Goal: Task Accomplishment & Management: Use online tool/utility

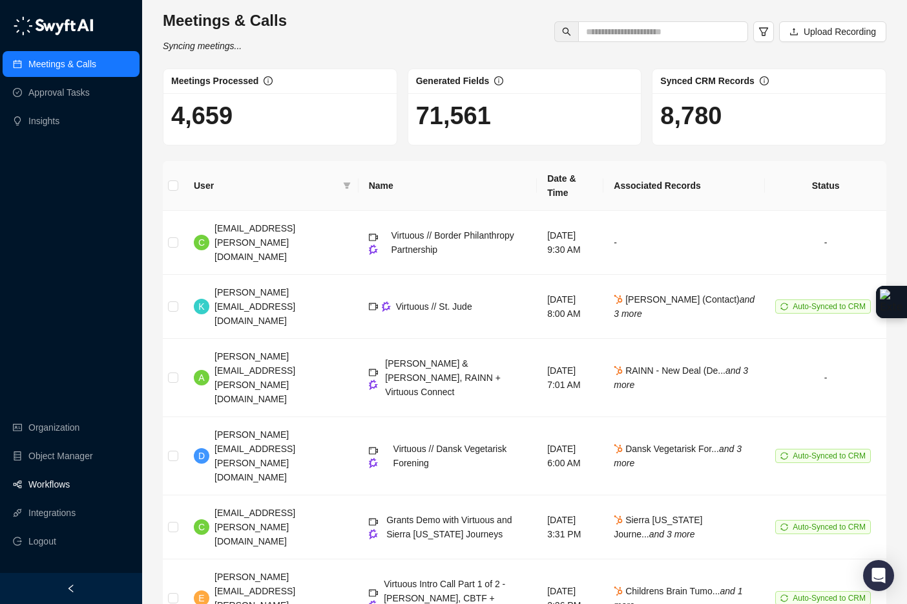
click at [45, 486] on link "Workflows" at bounding box center [48, 484] width 41 height 26
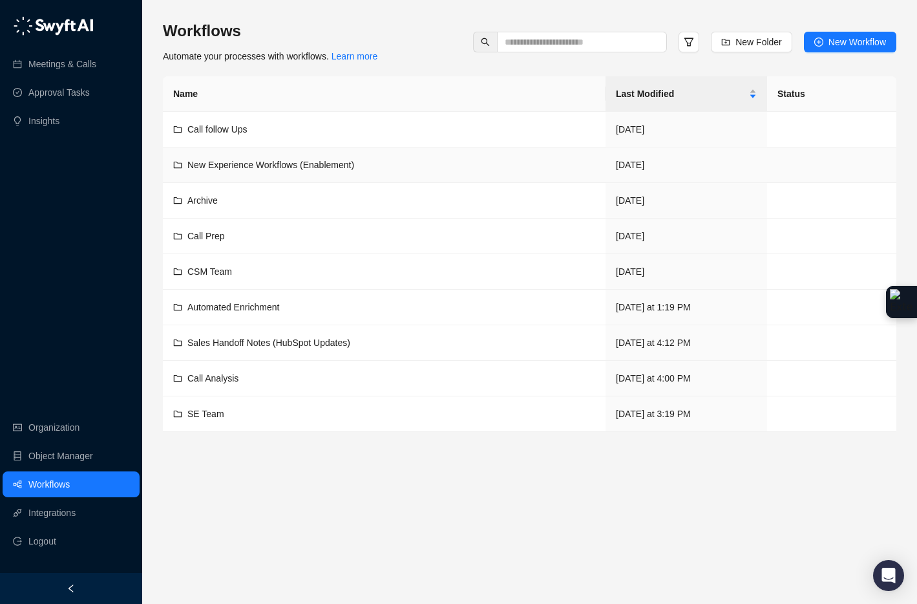
click at [269, 165] on span "New Experience Workflows (Enablement)" at bounding box center [270, 165] width 167 height 10
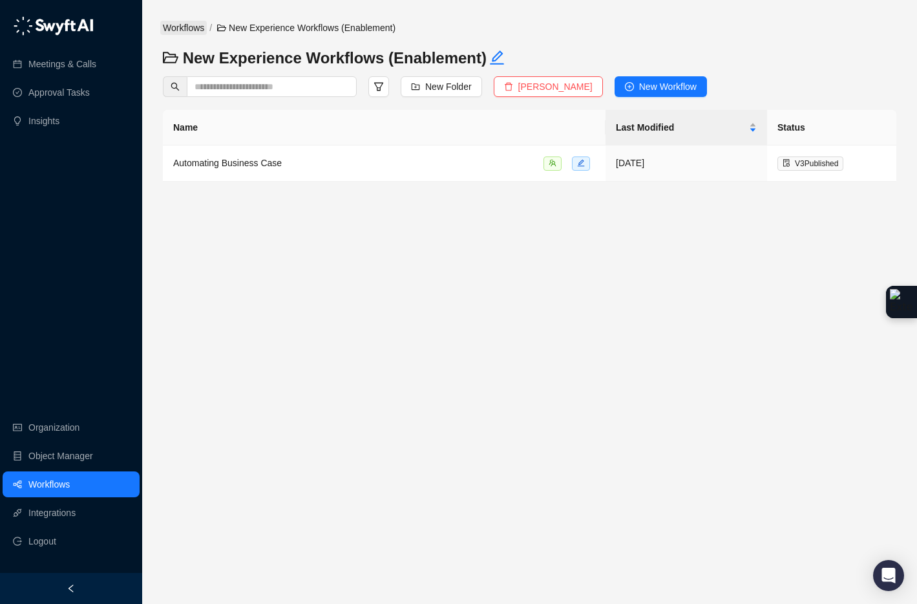
click at [198, 28] on link "Workflows" at bounding box center [183, 28] width 47 height 14
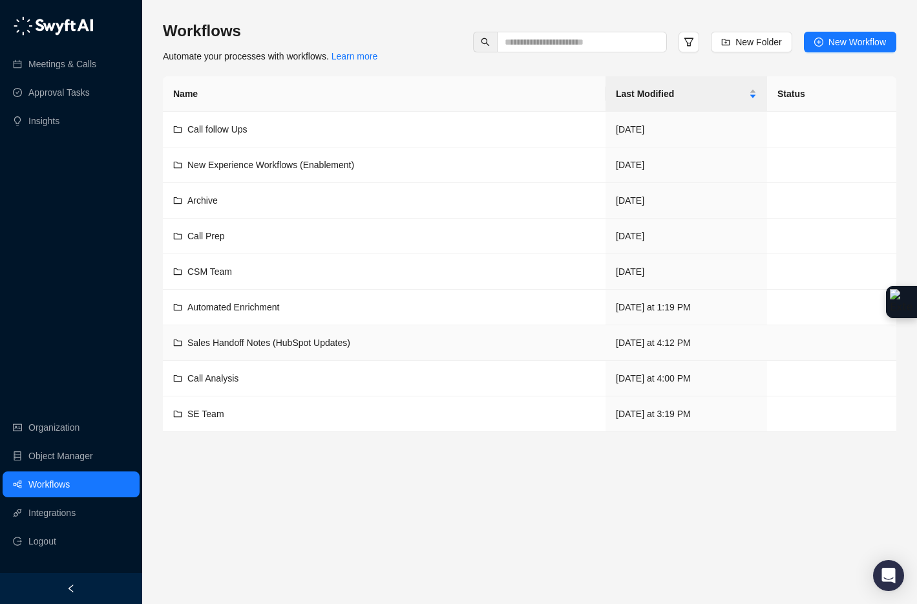
click at [272, 341] on span "Sales Handoff Notes (HubSpot Updates)" at bounding box center [268, 342] width 163 height 10
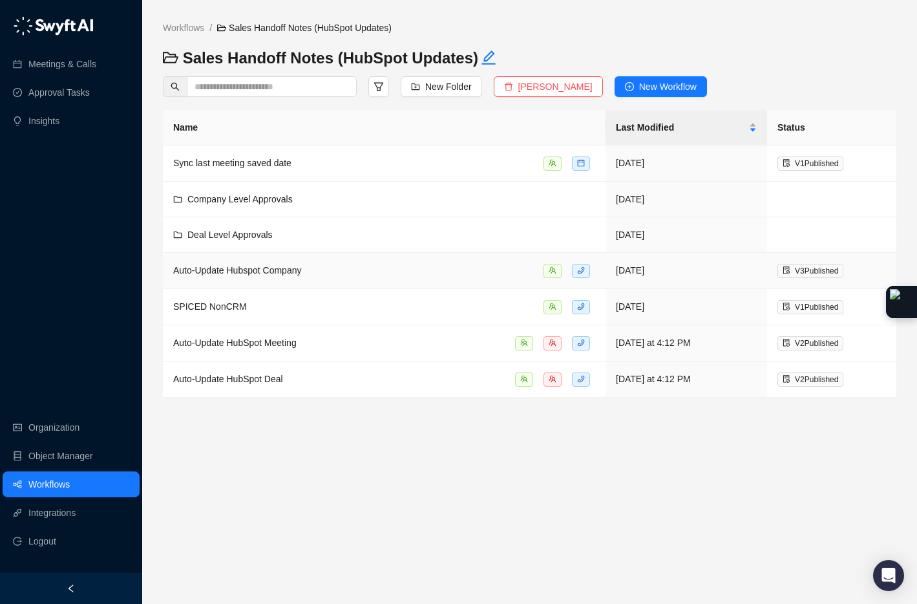
click at [315, 276] on div "Auto-Update Hubspot Company" at bounding box center [384, 270] width 422 height 15
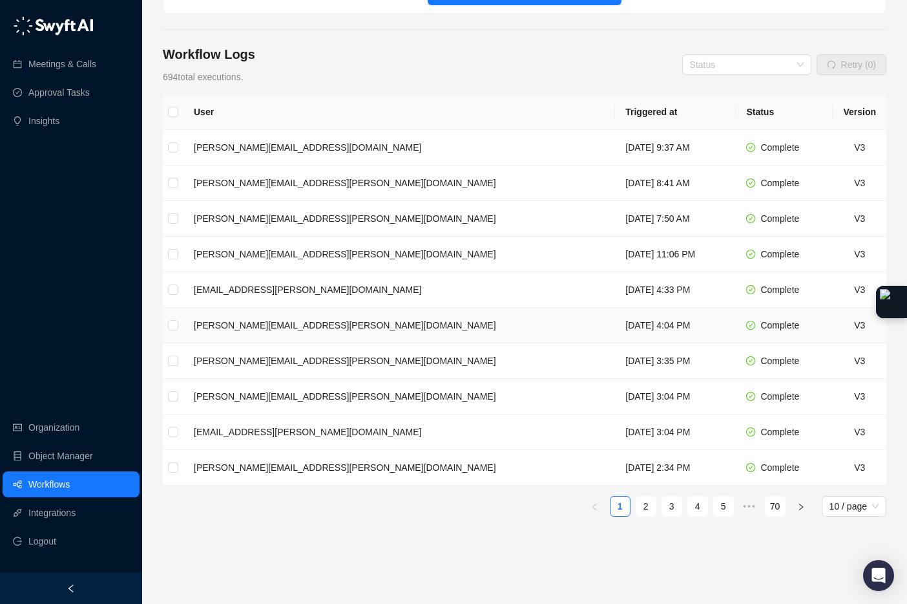
scroll to position [162, 0]
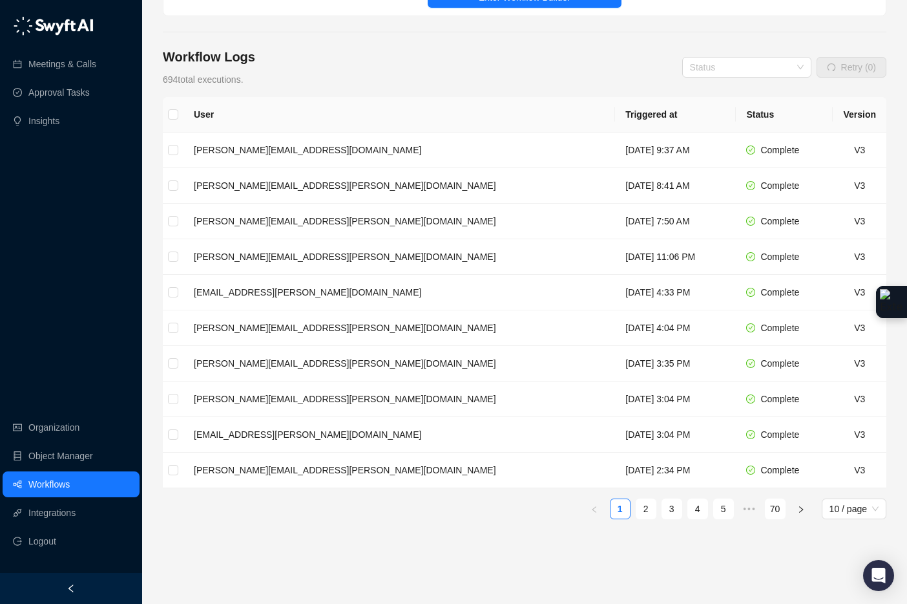
click at [580, 86] on div "Workflow Logs 694 total executions. Status Retry (0) User Triggered at Status V…" at bounding box center [525, 337] width 724 height 578
click at [721, 58] on input "search" at bounding box center [743, 67] width 106 height 19
click at [587, 53] on div "Workflow Logs 694 total executions. Status Retry (0)" at bounding box center [525, 67] width 724 height 39
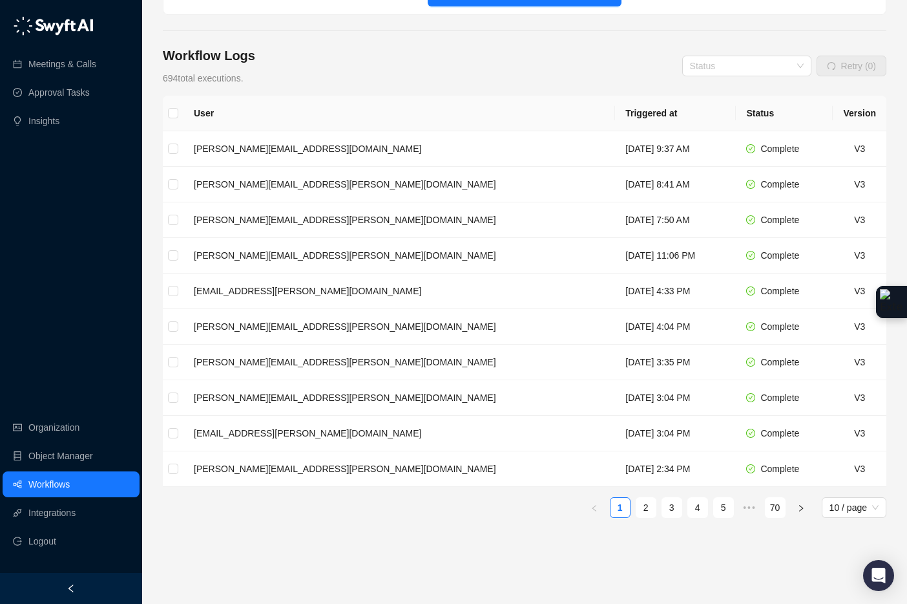
scroll to position [164, 0]
click at [775, 499] on link "70" at bounding box center [775, 505] width 19 height 19
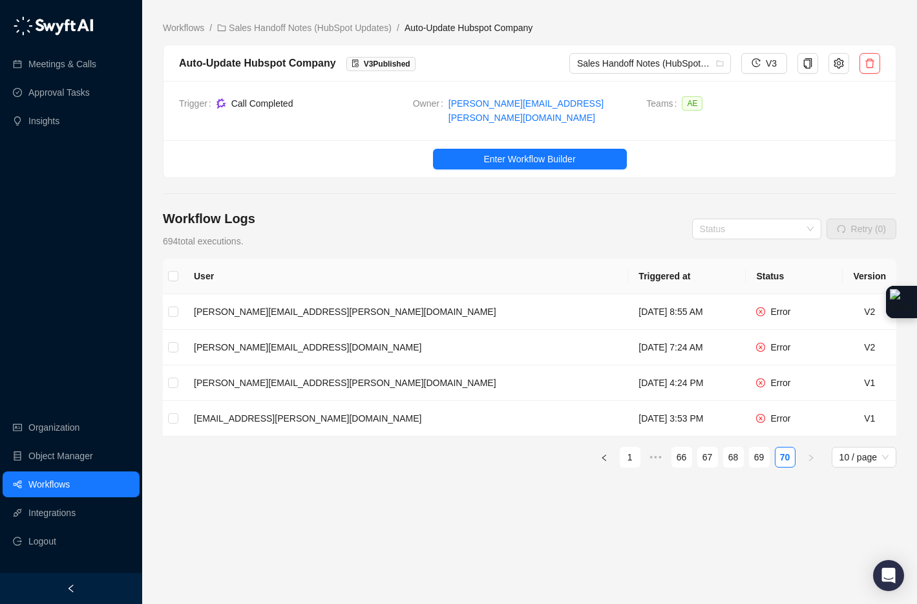
click at [669, 447] on ul "1 ••• 66 67 68 69 70 10 / page" at bounding box center [529, 457] width 733 height 21
click at [676, 447] on link "66" at bounding box center [681, 456] width 19 height 19
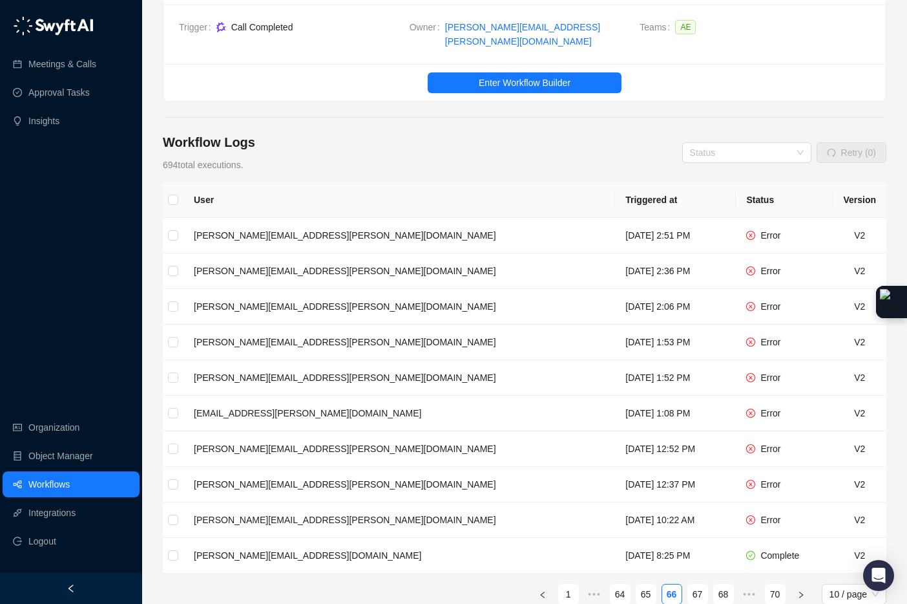
scroll to position [185, 0]
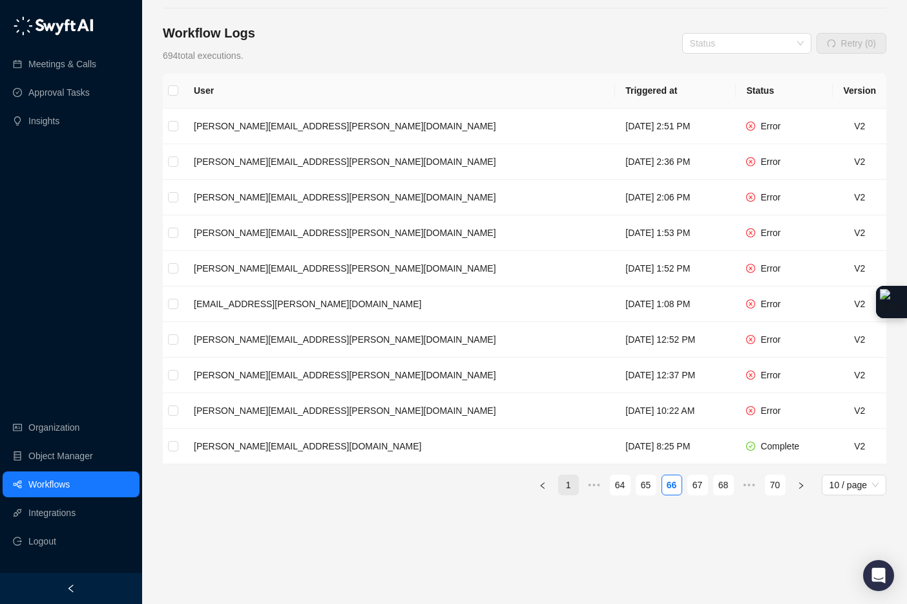
click at [566, 475] on link "1" at bounding box center [568, 484] width 19 height 19
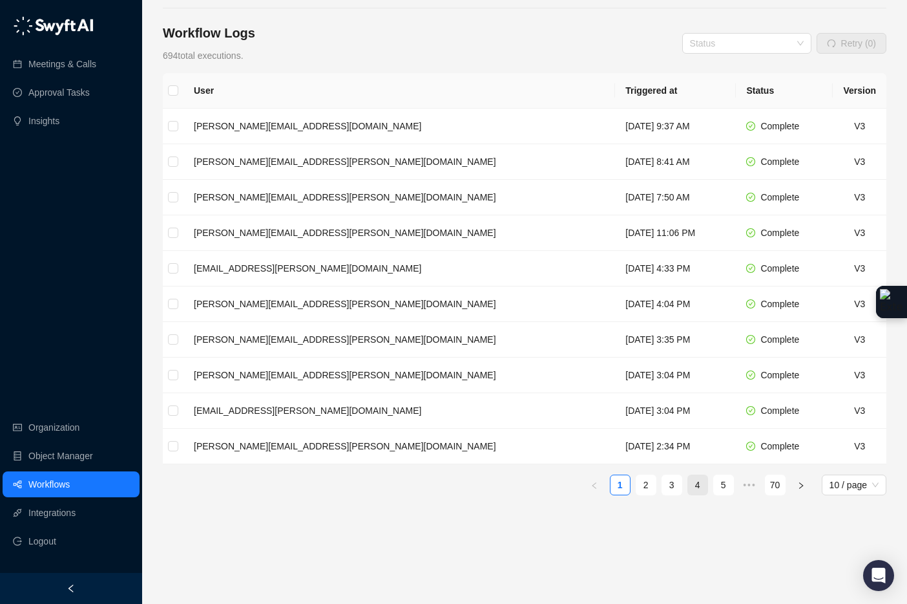
click at [695, 475] on link "4" at bounding box center [697, 484] width 19 height 19
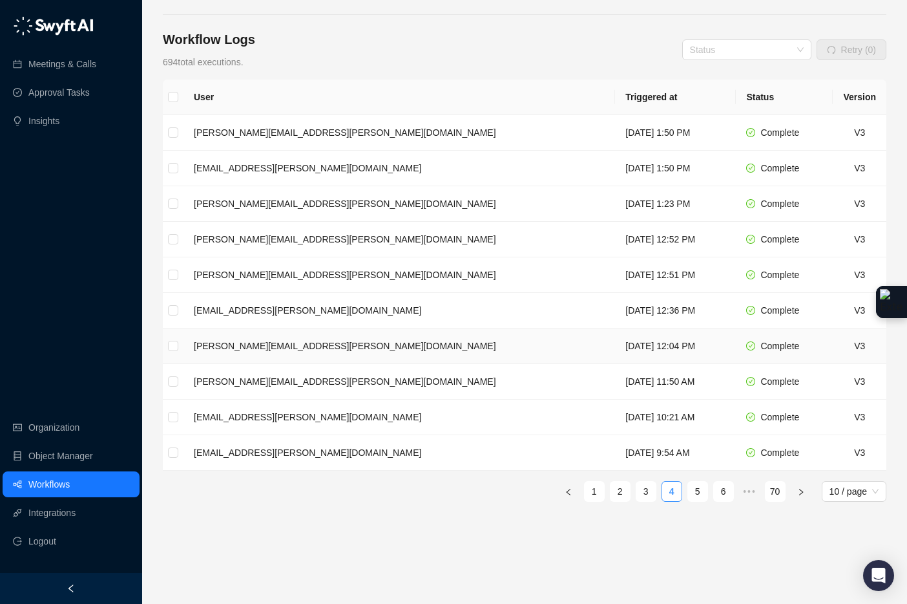
scroll to position [185, 0]
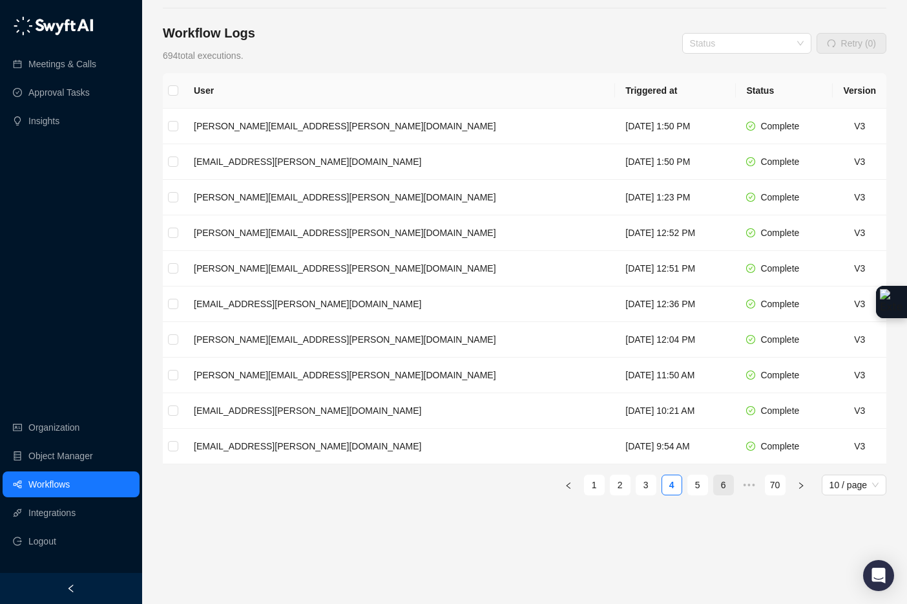
click at [720, 479] on link "6" at bounding box center [723, 484] width 19 height 19
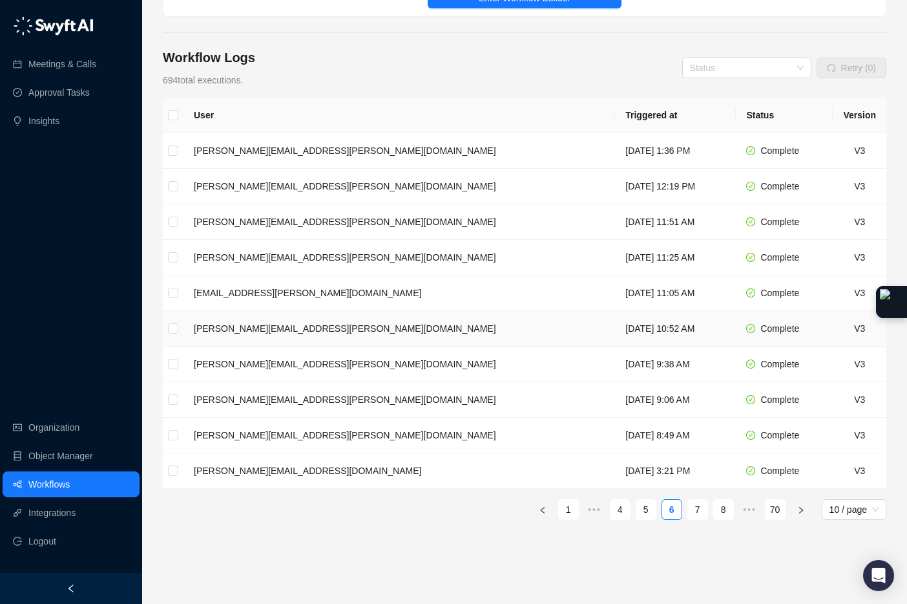
scroll to position [185, 0]
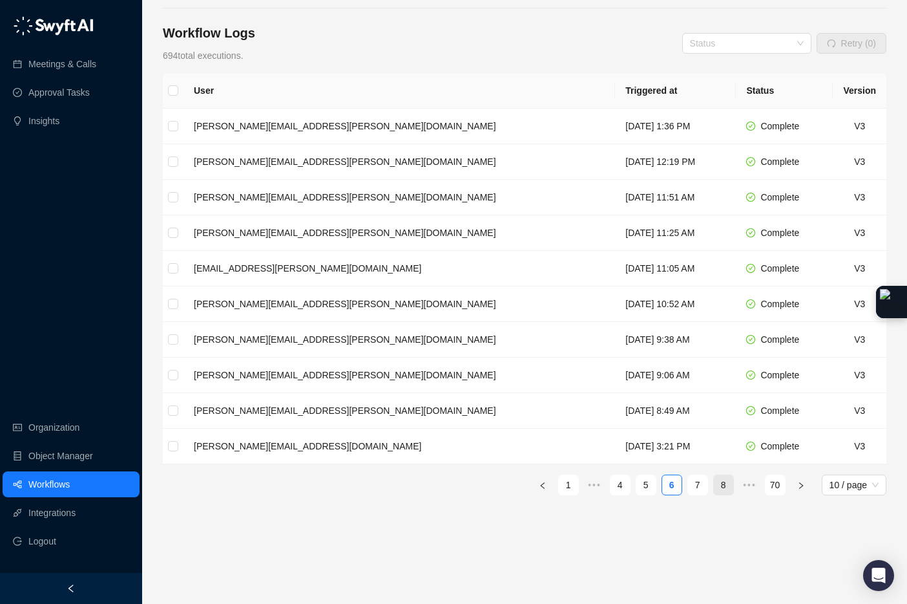
click at [720, 478] on link "8" at bounding box center [723, 484] width 19 height 19
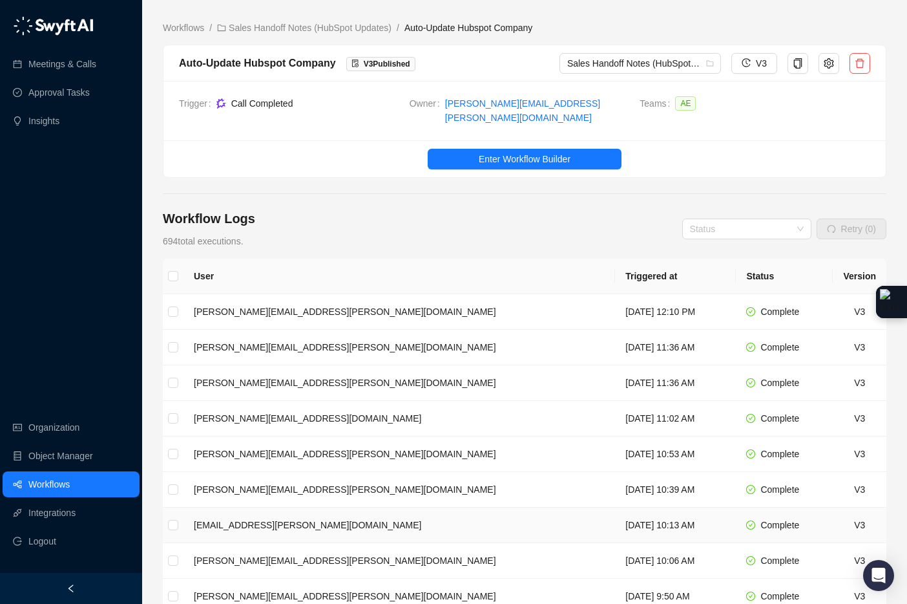
scroll to position [185, 0]
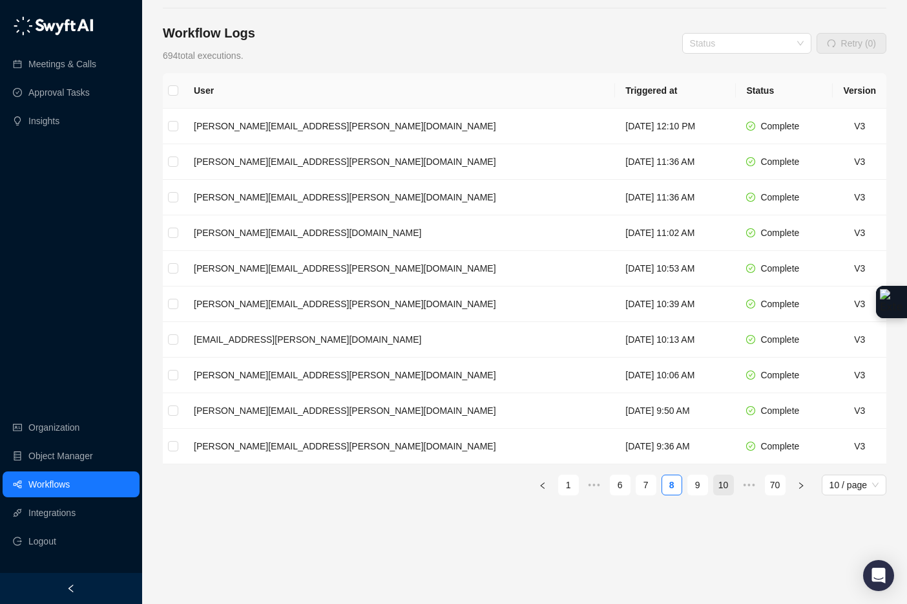
click at [717, 477] on link "10" at bounding box center [723, 484] width 19 height 19
click at [702, 479] on link "11" at bounding box center [697, 484] width 19 height 19
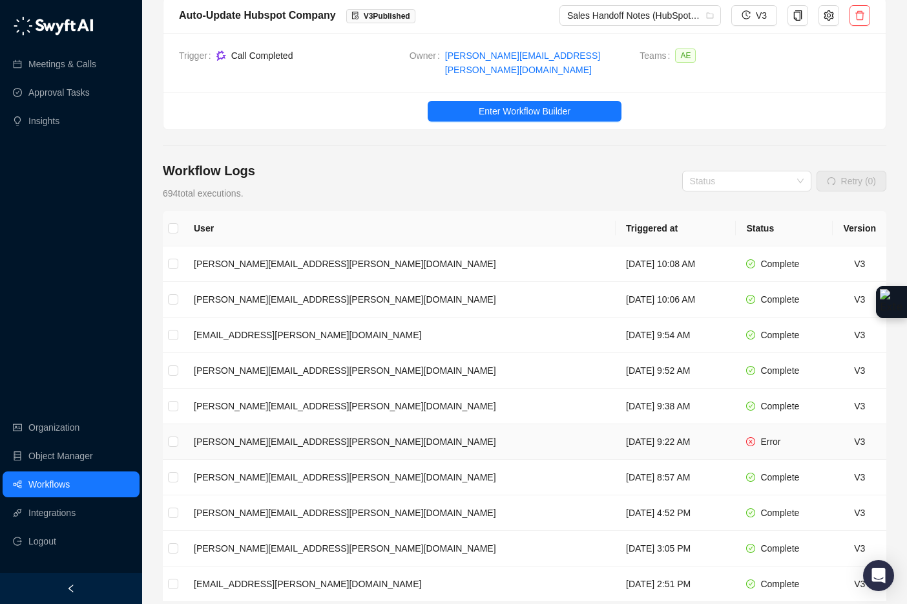
scroll to position [185, 0]
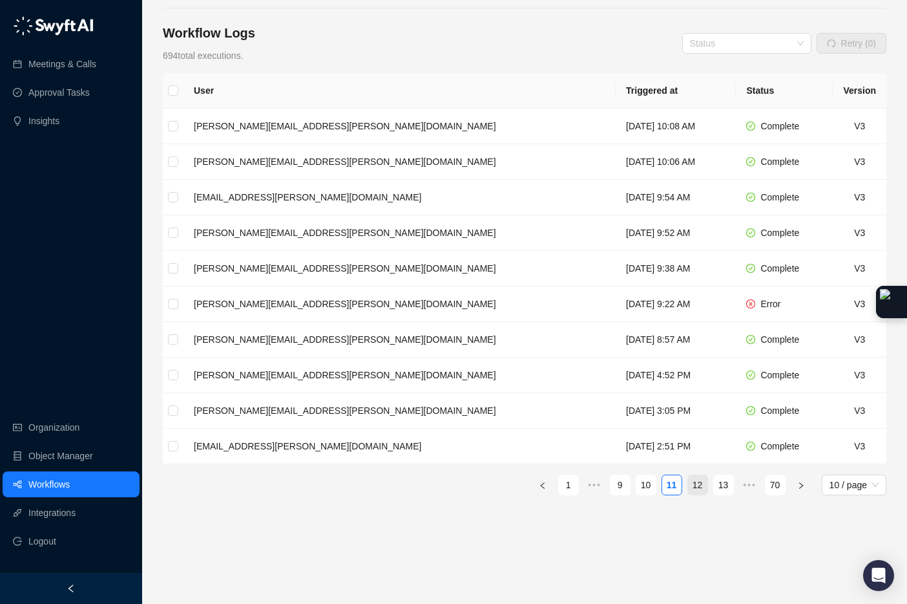
click at [696, 476] on link "12" at bounding box center [697, 484] width 19 height 19
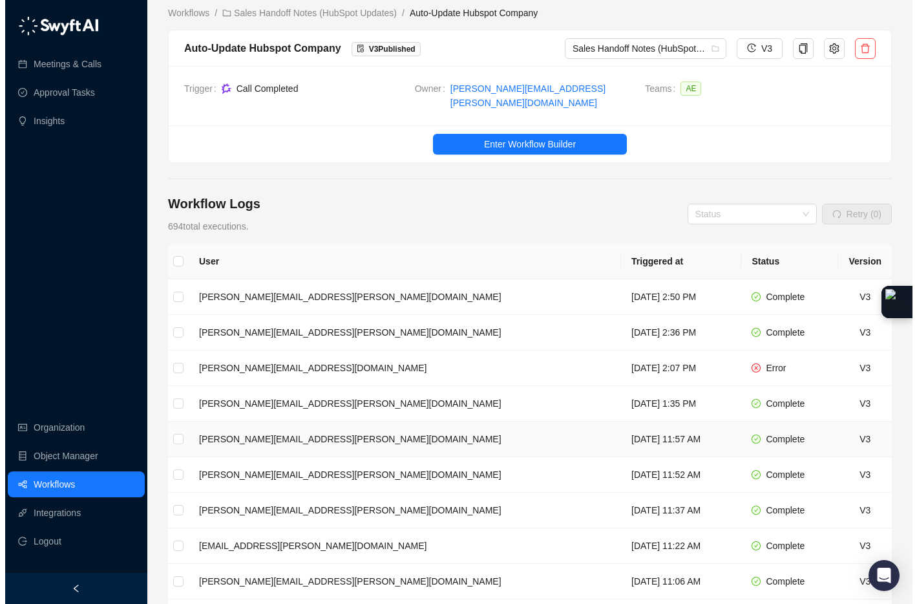
scroll to position [16, 0]
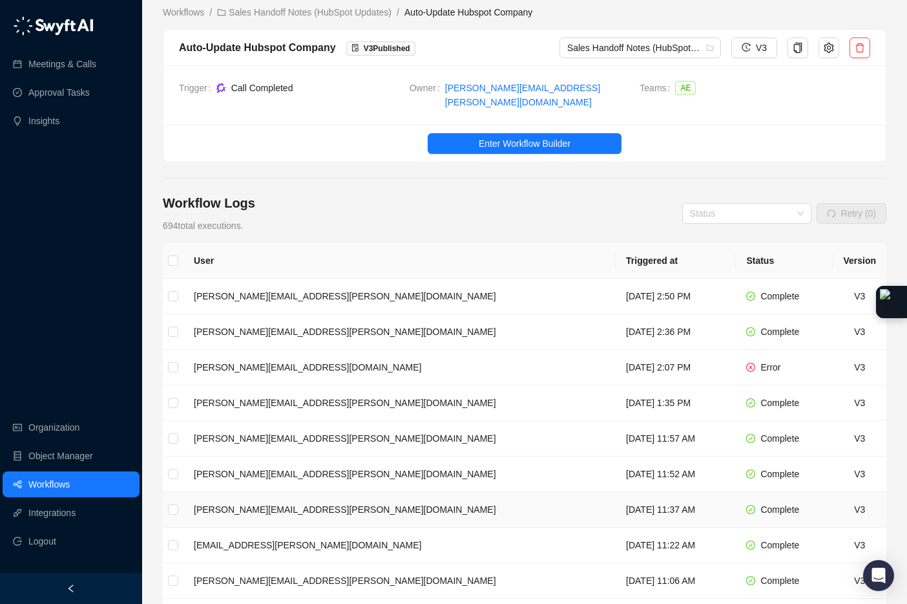
click at [616, 496] on td "[DATE] 11:37 AM" at bounding box center [676, 510] width 120 height 36
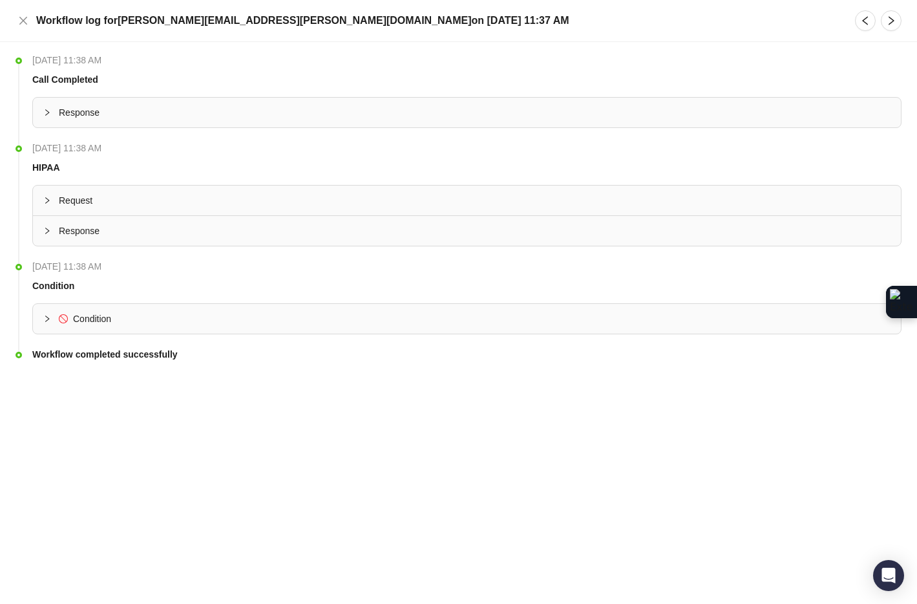
click at [45, 114] on icon "collapsed" at bounding box center [47, 113] width 8 height 8
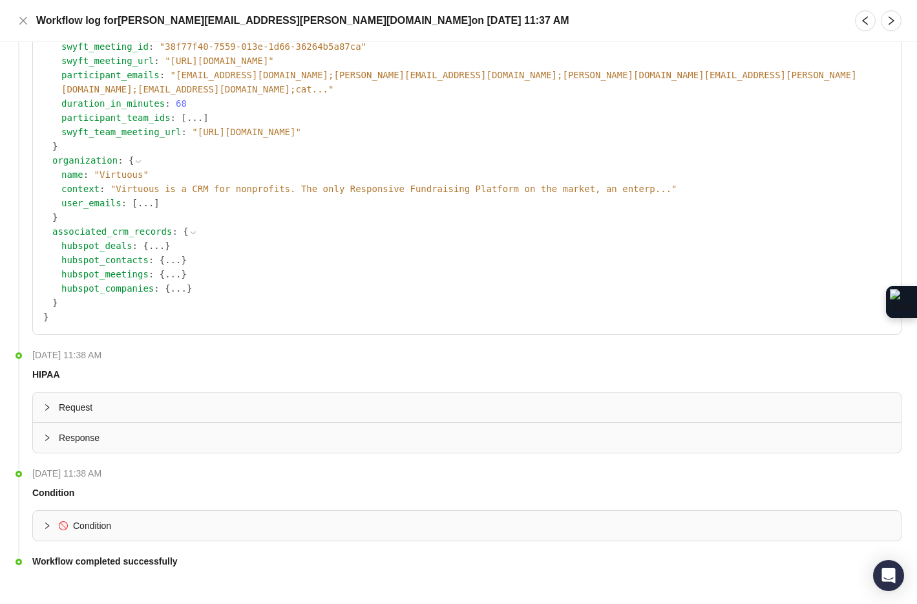
scroll to position [466, 0]
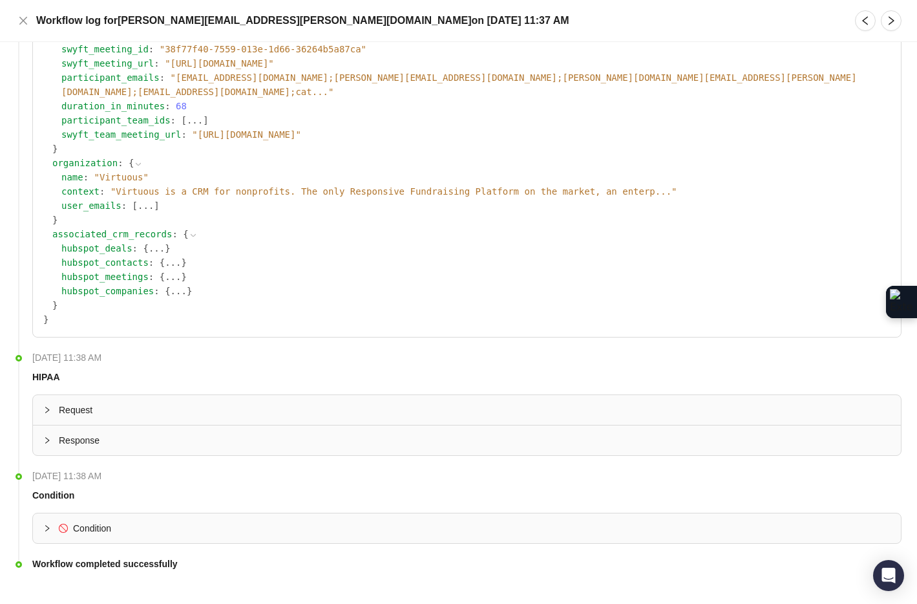
click at [49, 436] on icon "collapsed" at bounding box center [47, 440] width 8 height 8
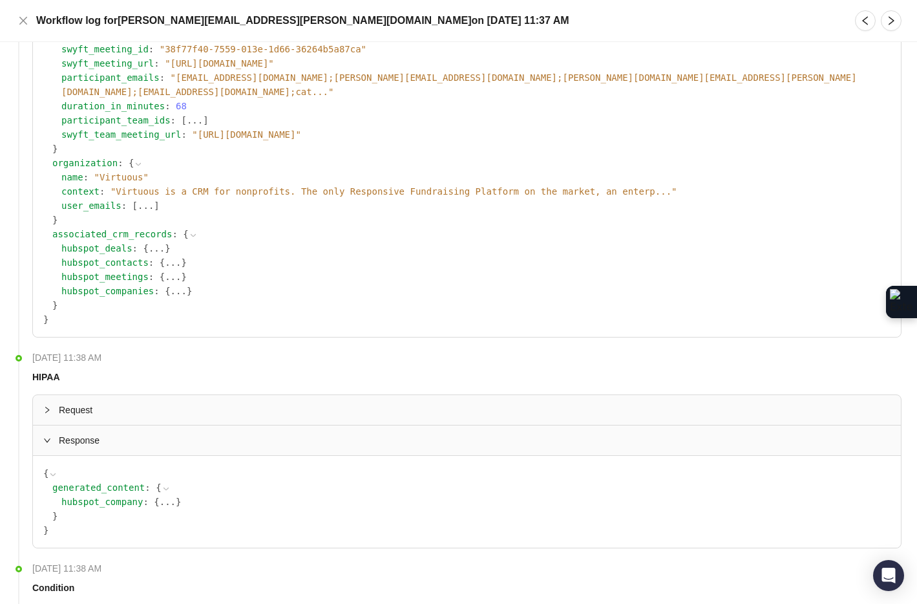
click at [47, 406] on icon "collapsed" at bounding box center [47, 410] width 8 height 8
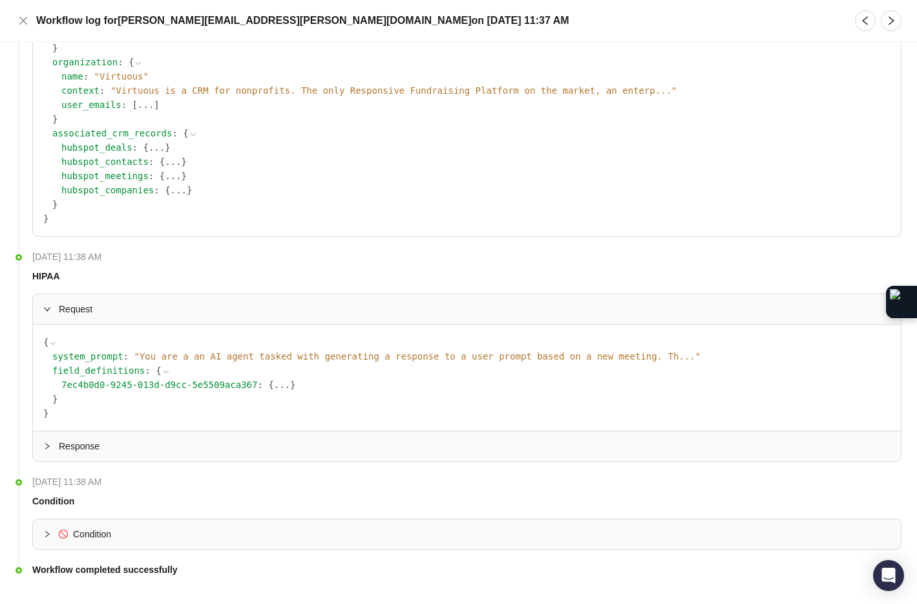
scroll to position [575, 0]
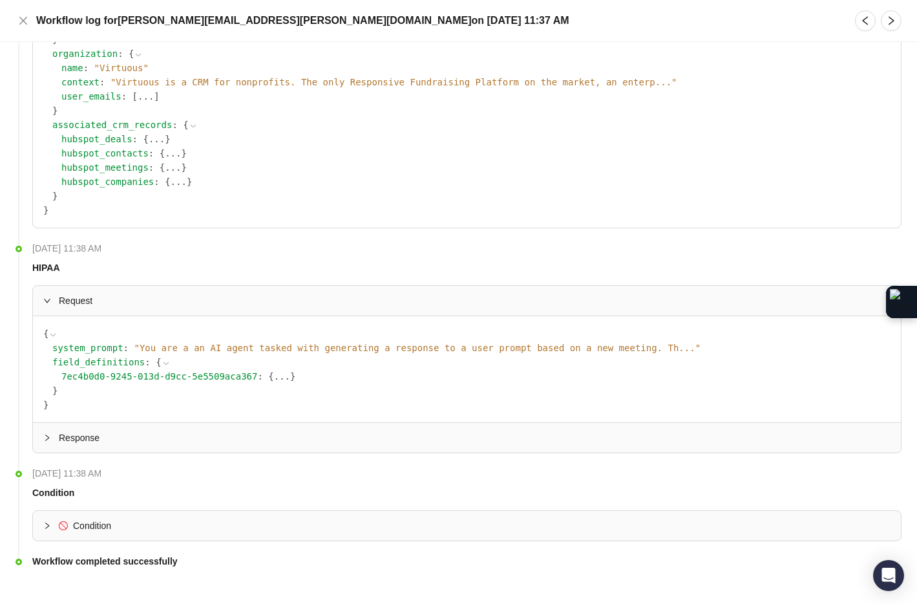
click at [49, 521] on icon "collapsed" at bounding box center [47, 525] width 8 height 8
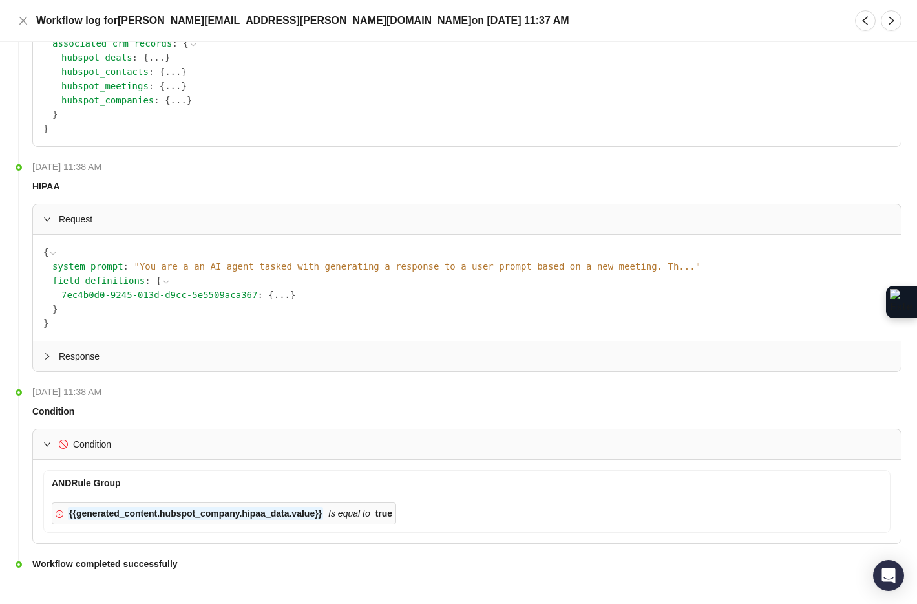
scroll to position [659, 0]
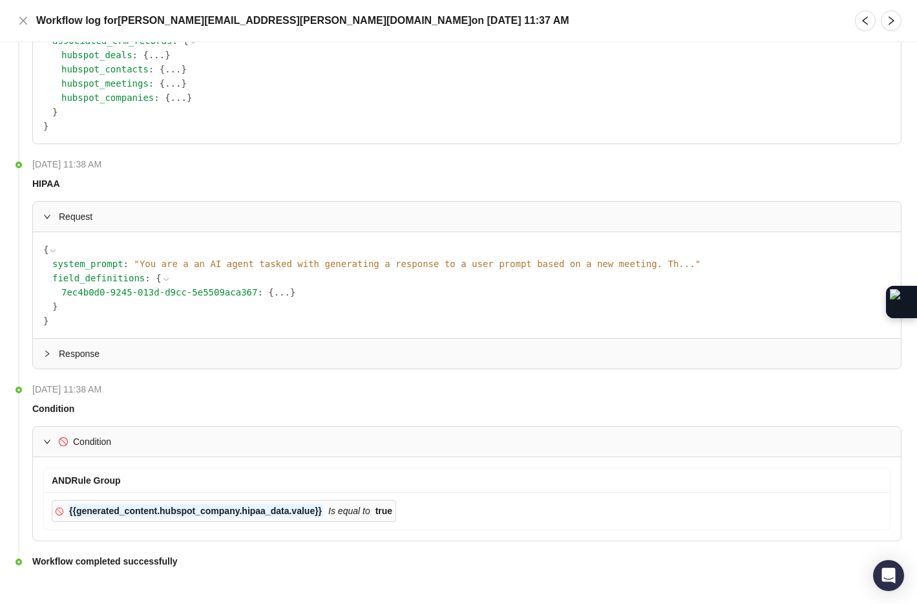
click at [41, 556] on strong "Workflow completed successfully" at bounding box center [104, 561] width 145 height 10
drag, startPoint x: 384, startPoint y: 499, endPoint x: 409, endPoint y: 497, distance: 25.3
click at [409, 499] on div "{{generated_content.hubspot_company.hipaa_data.value}} Is equal to true" at bounding box center [467, 510] width 830 height 22
click at [381, 503] on div "{{generated_content.hubspot_company.hipaa_data.value}} Is equal to true" at bounding box center [230, 510] width 324 height 14
click at [46, 437] on icon "expanded" at bounding box center [47, 441] width 8 height 8
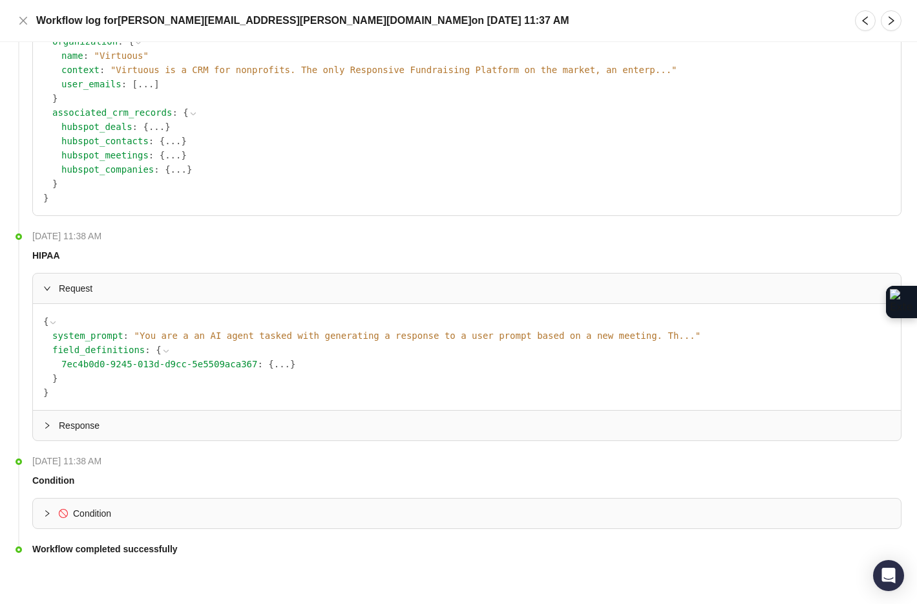
scroll to position [575, 0]
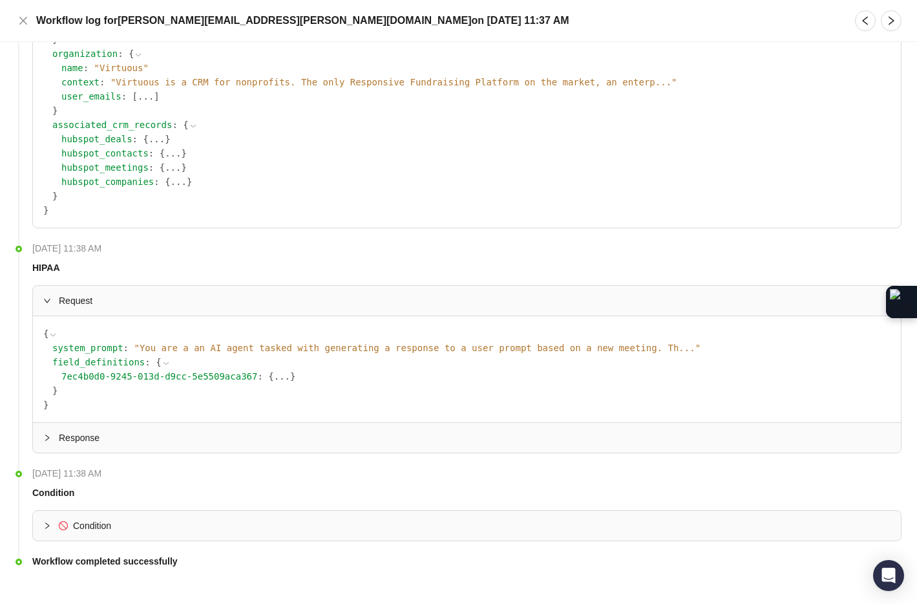
click at [43, 293] on div at bounding box center [51, 300] width 16 height 14
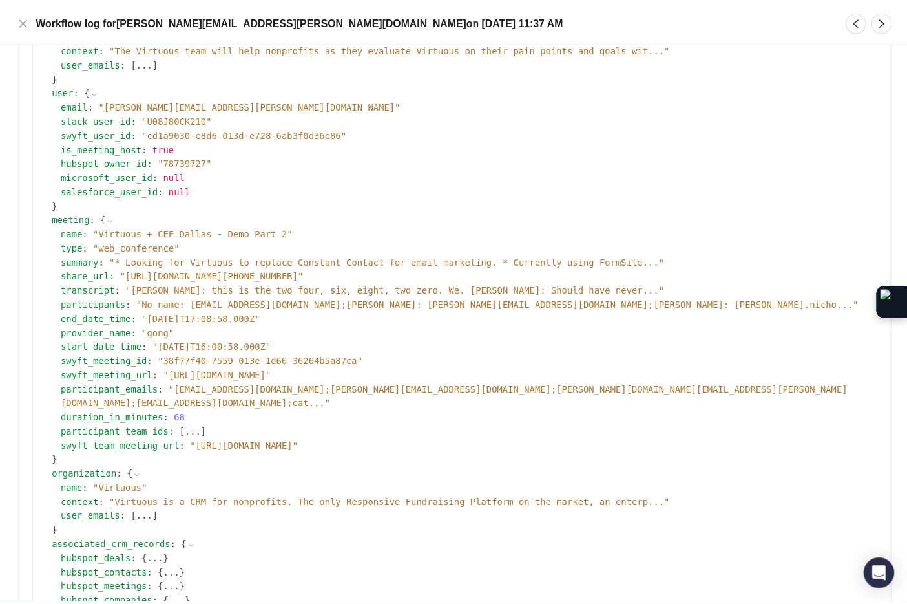
scroll to position [0, 0]
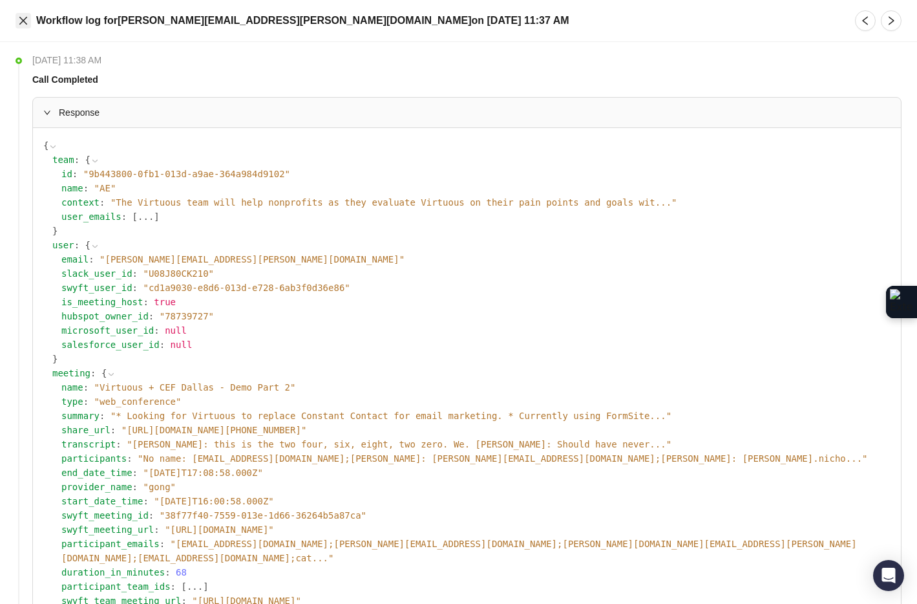
click at [26, 26] on button "Close" at bounding box center [24, 21] width 16 height 16
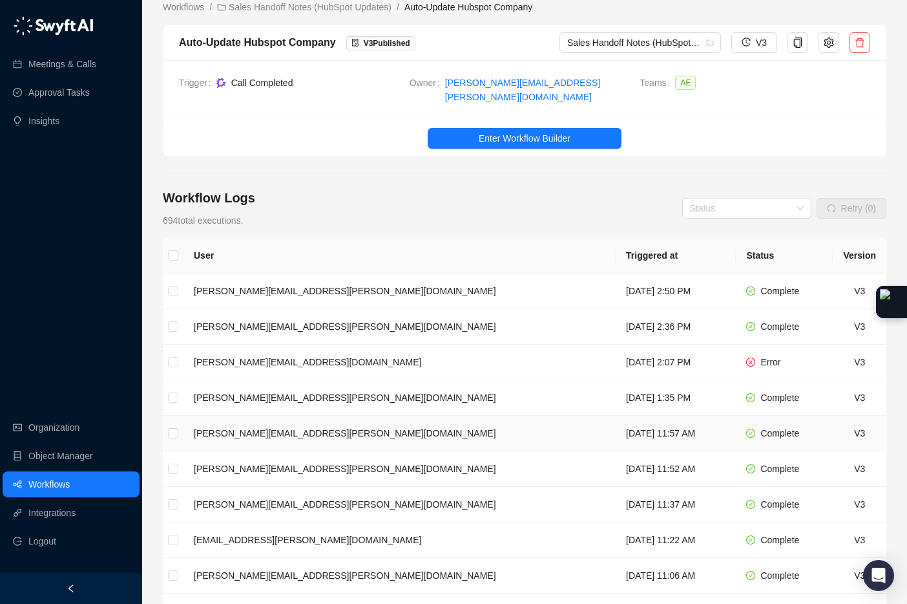
scroll to position [23, 0]
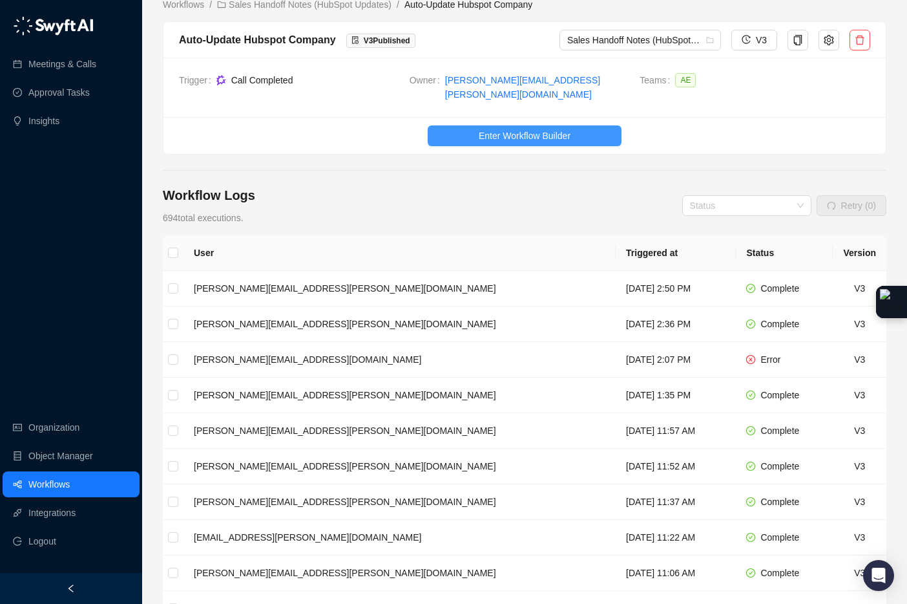
click at [498, 131] on span "Enter Workflow Builder" at bounding box center [525, 136] width 92 height 14
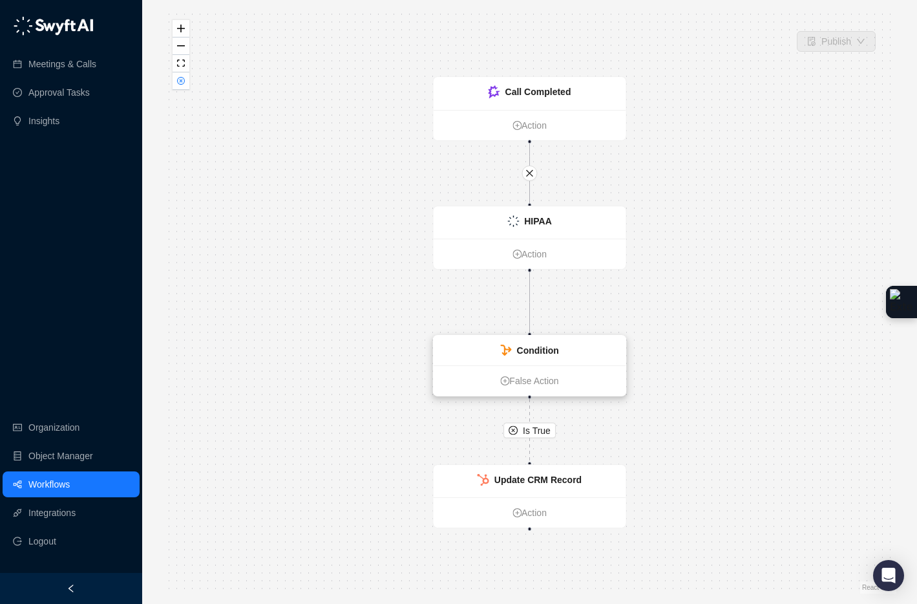
click at [581, 350] on div "Condition" at bounding box center [530, 350] width 193 height 30
click at [582, 351] on div "Condition" at bounding box center [530, 350] width 193 height 30
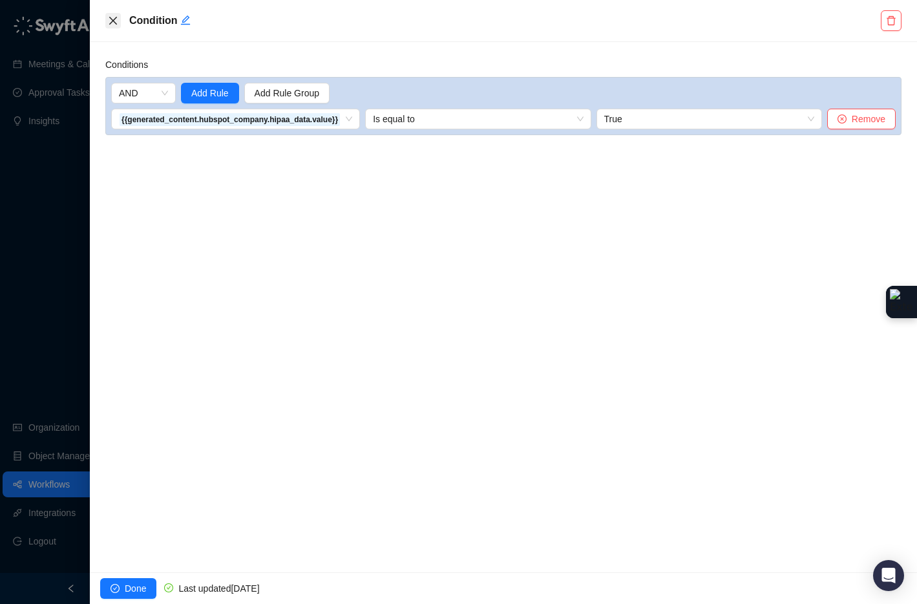
click at [111, 18] on icon "close" at bounding box center [113, 21] width 10 height 10
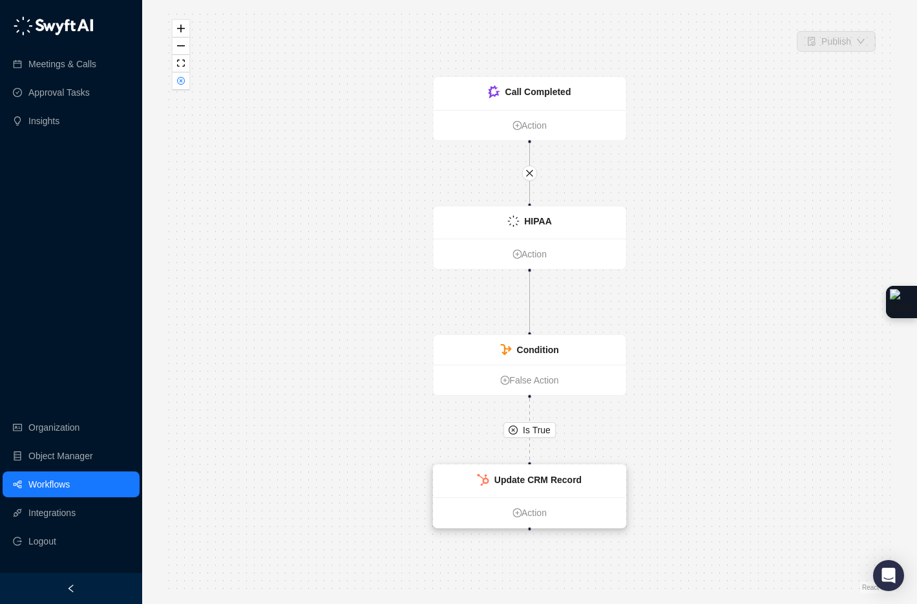
click at [609, 483] on div "Update CRM Record" at bounding box center [530, 481] width 193 height 32
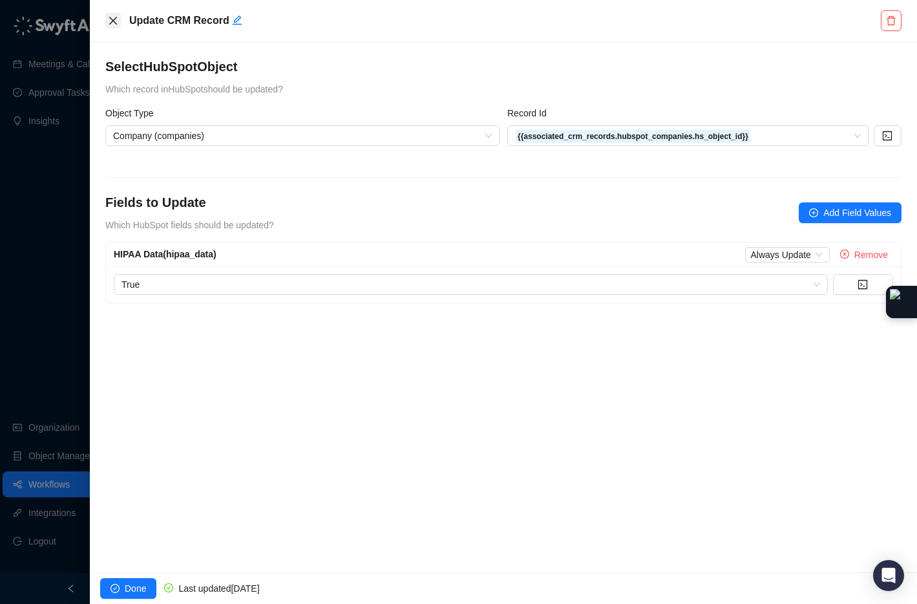
click at [106, 26] on button "Close" at bounding box center [113, 21] width 16 height 16
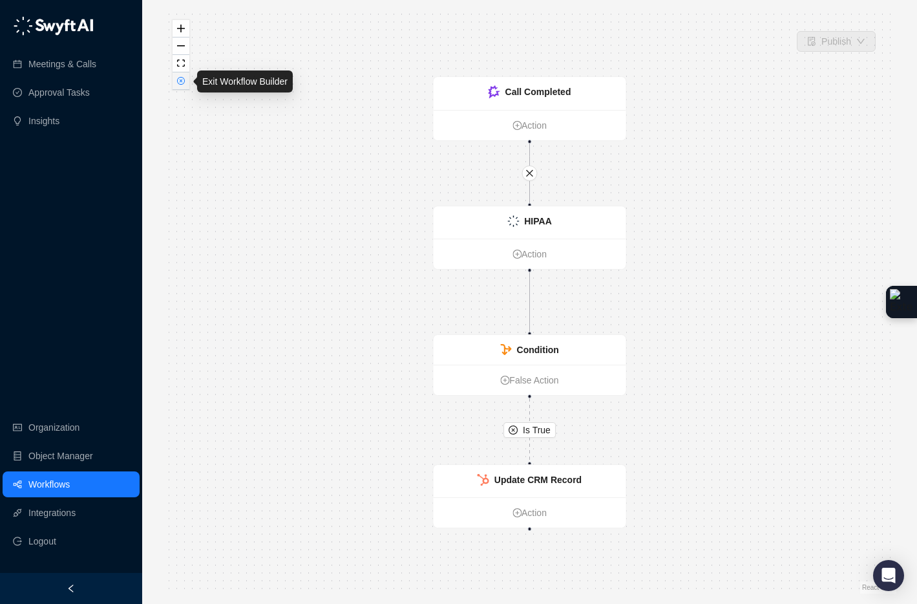
click at [181, 84] on icon "close-circle" at bounding box center [181, 81] width 8 height 8
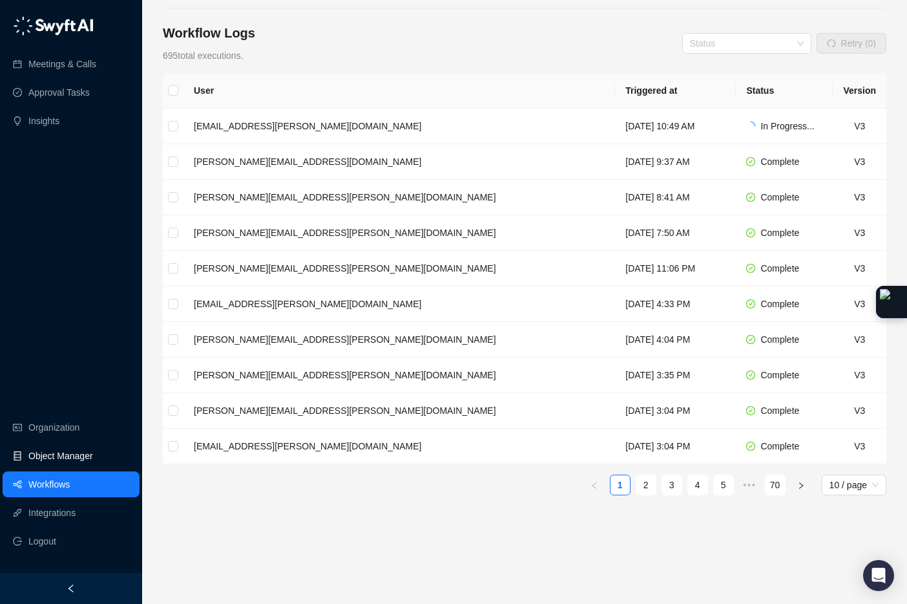
scroll to position [183, 0]
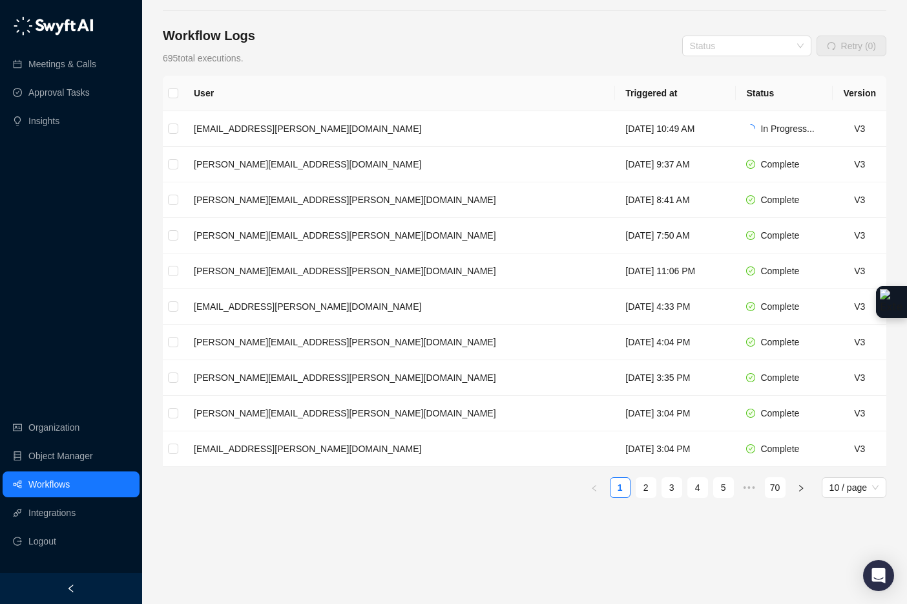
click at [70, 483] on link "Workflows" at bounding box center [48, 484] width 41 height 26
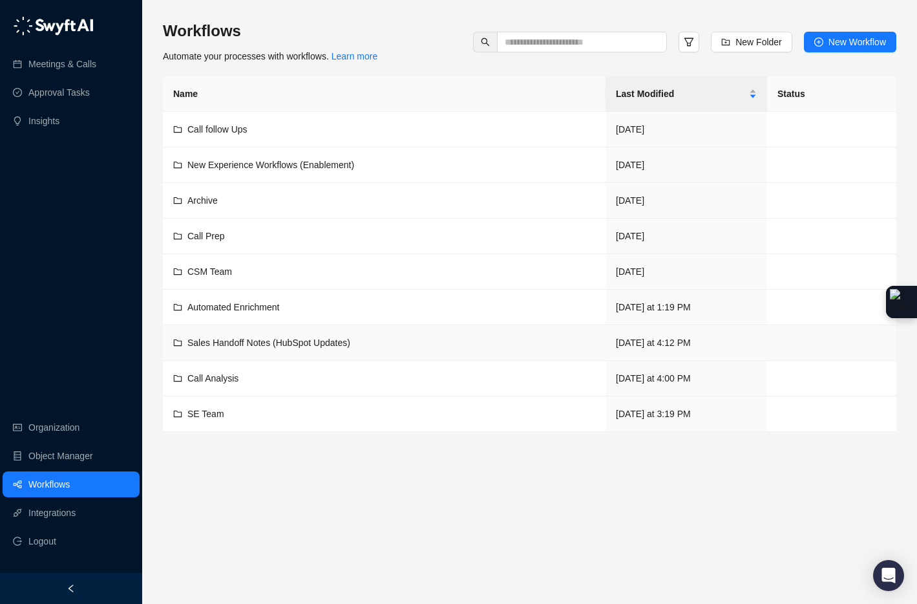
click at [269, 345] on span "Sales Handoff Notes (HubSpot Updates)" at bounding box center [268, 342] width 163 height 10
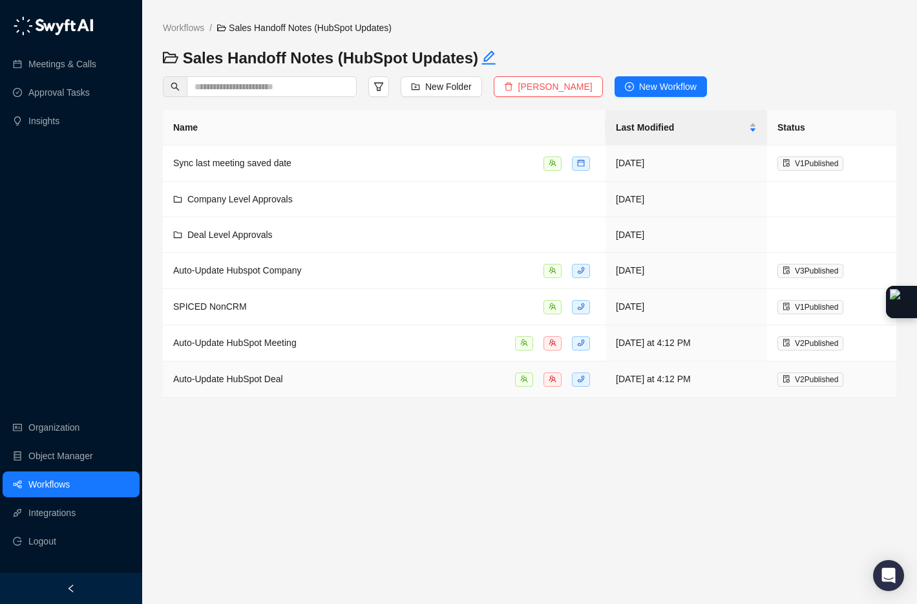
click at [293, 378] on div "Auto-Update HubSpot Deal" at bounding box center [384, 379] width 422 height 15
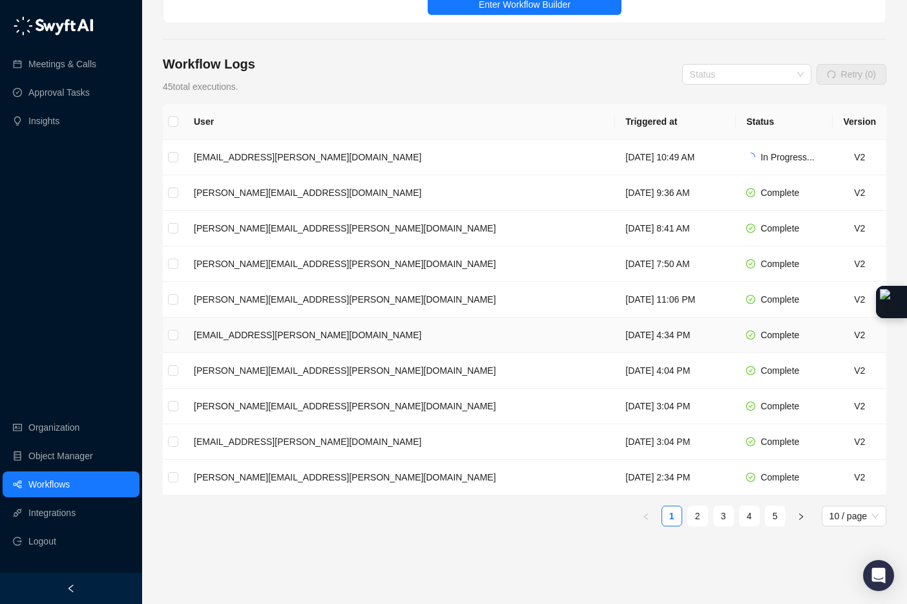
scroll to position [185, 0]
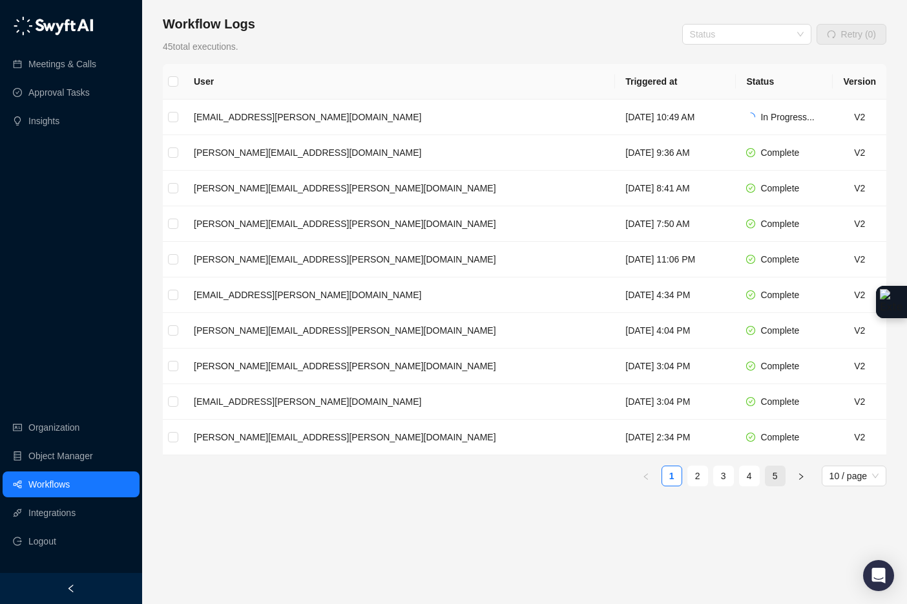
click at [772, 474] on link "5" at bounding box center [775, 475] width 19 height 19
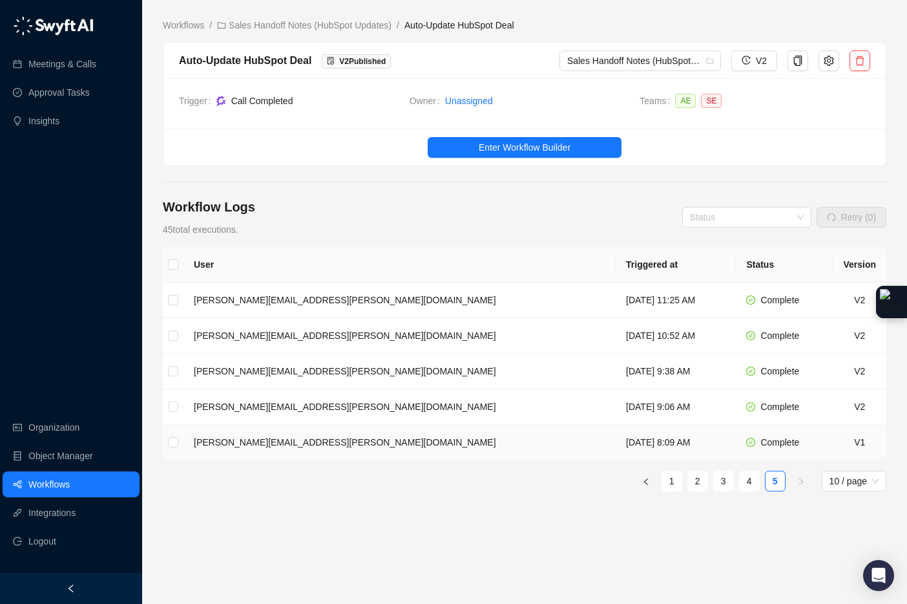
scroll to position [5, 0]
